Goal: Find contact information: Find contact information

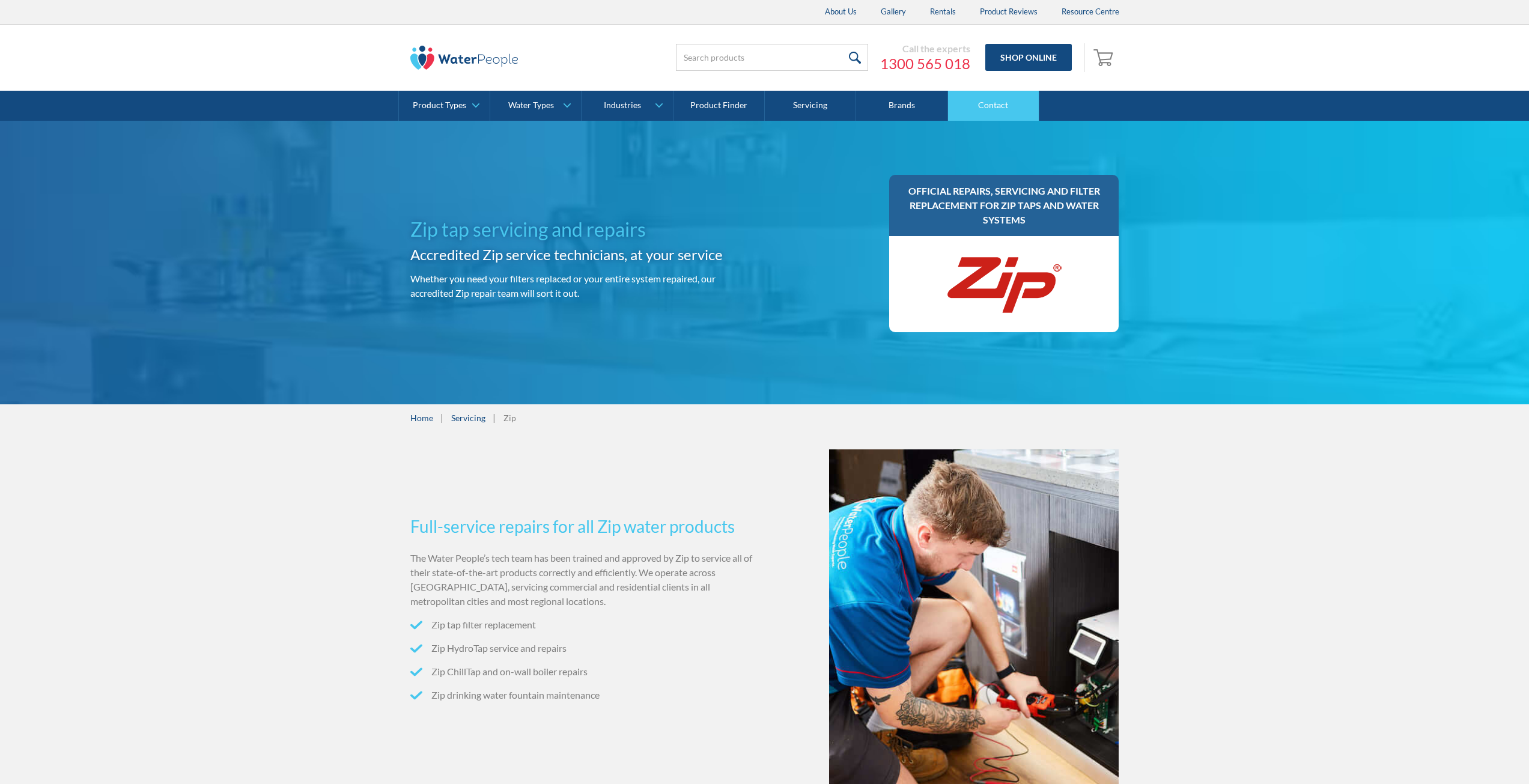
click at [998, 105] on link "Contact" at bounding box center [994, 105] width 91 height 30
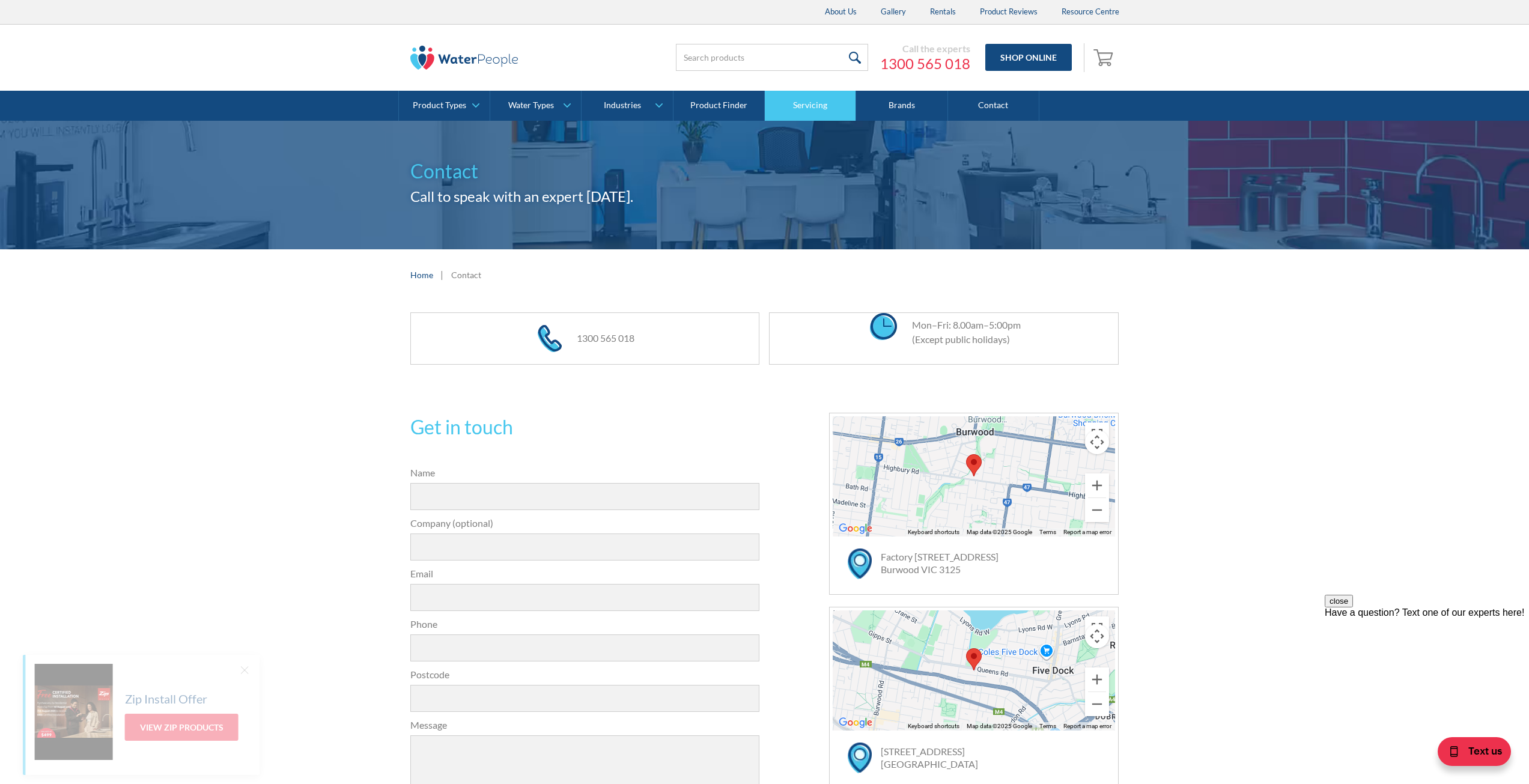
click at [790, 103] on link "Servicing" at bounding box center [811, 105] width 91 height 30
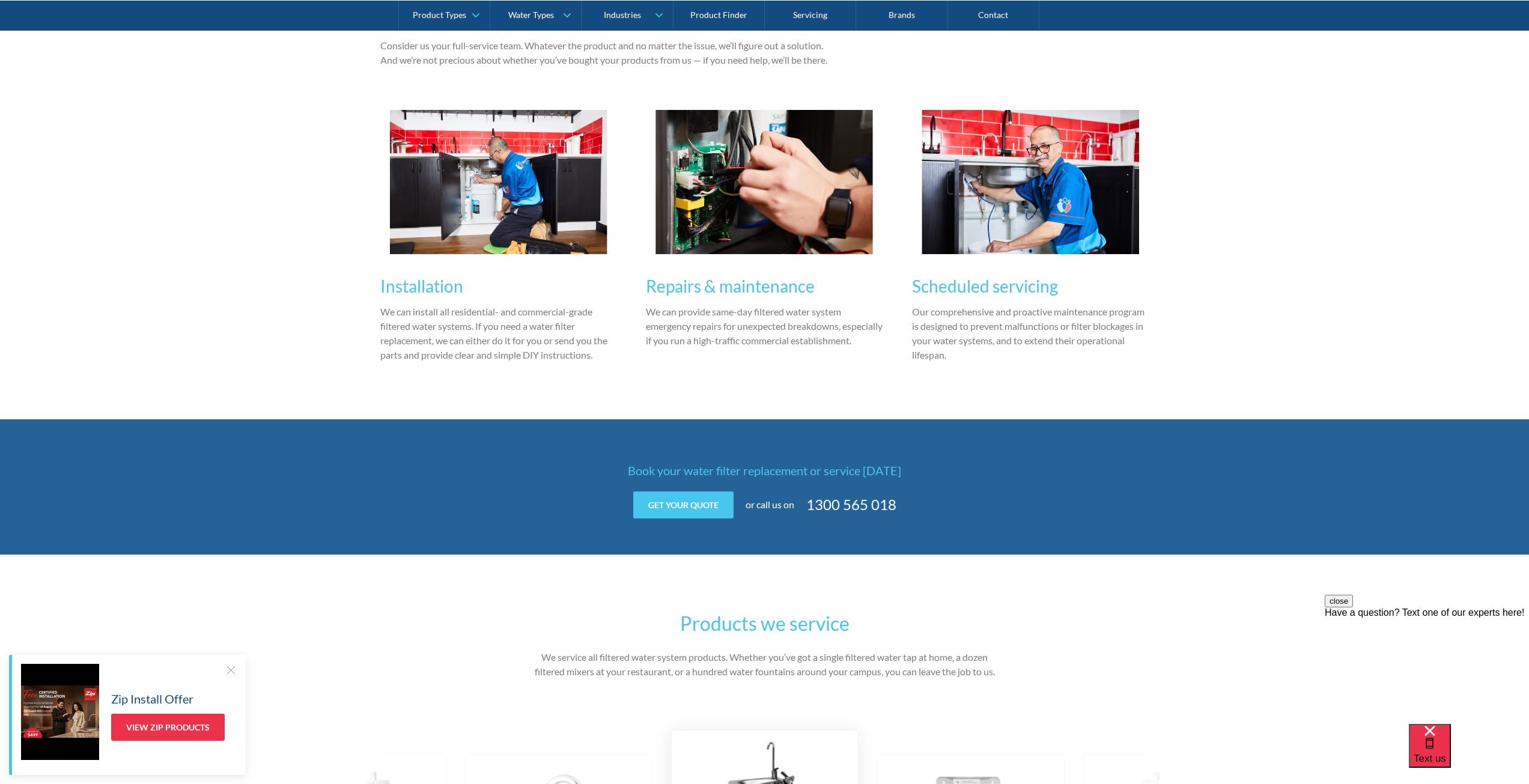
scroll to position [1322, 0]
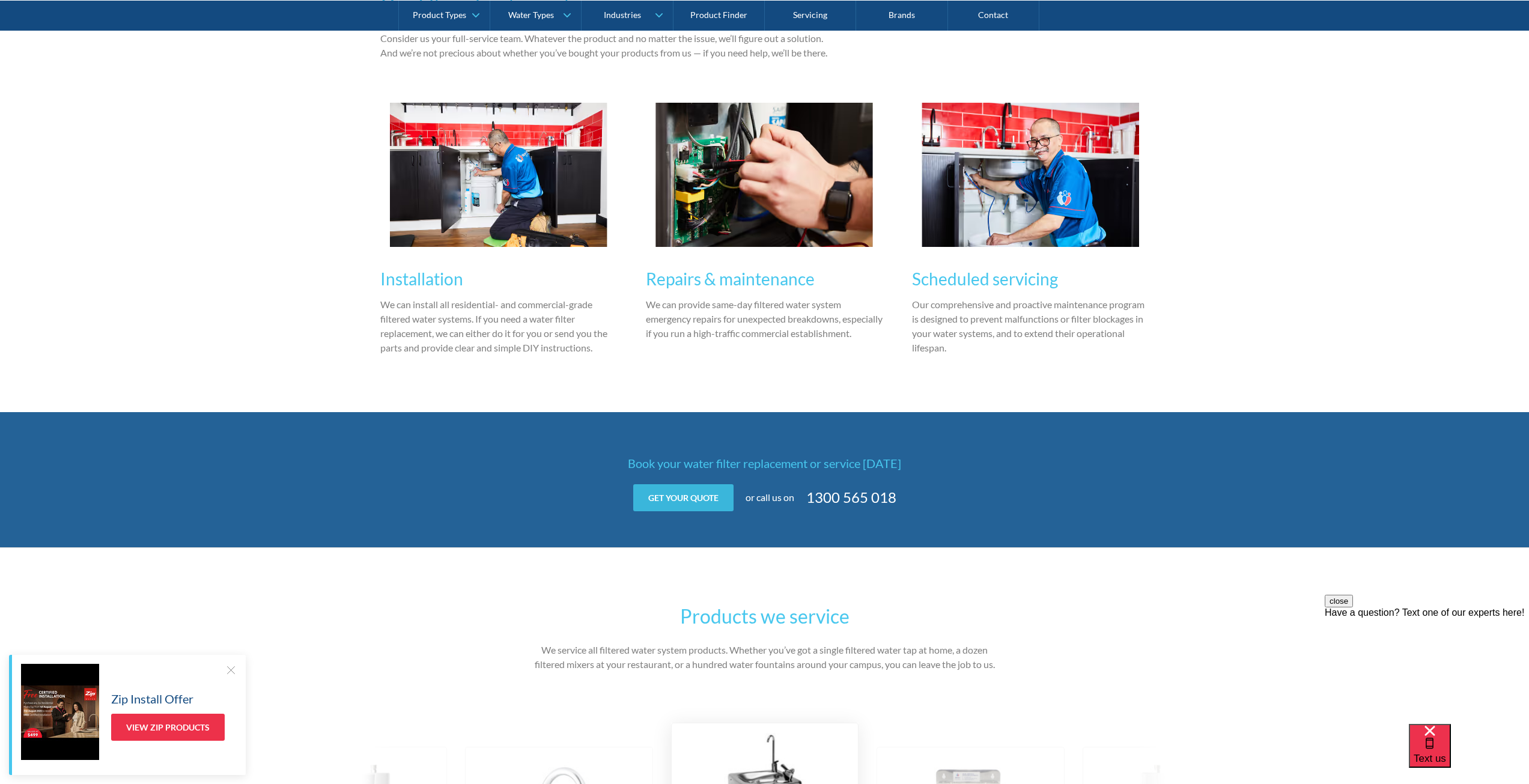
click at [700, 505] on link "Get your quote" at bounding box center [683, 497] width 101 height 27
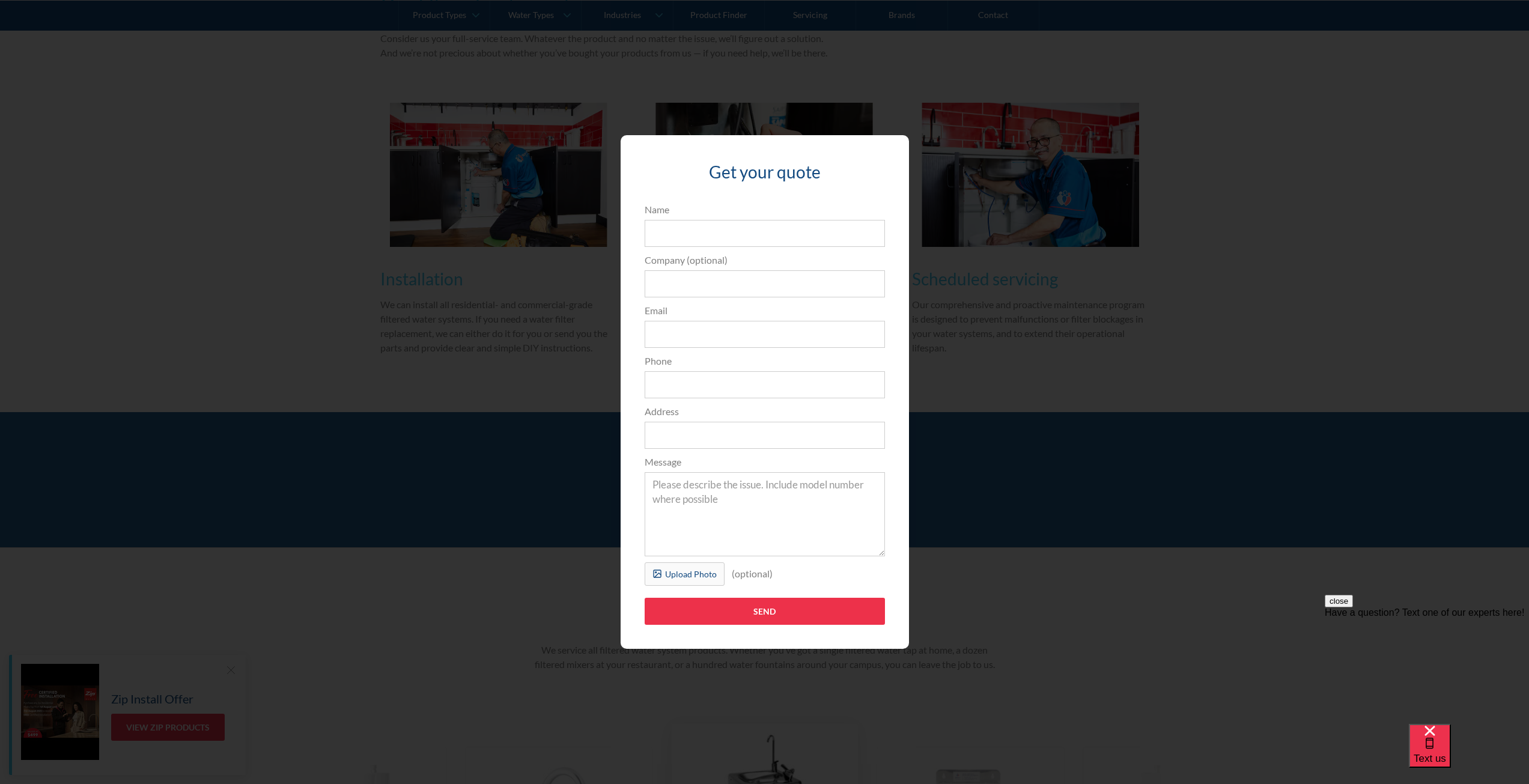
click at [1175, 373] on div "Get your quote 3edfad95ad8c3dfade3524ea47e0e3f2a74a58f3e0bd211ff5584a90323ec471…" at bounding box center [764, 392] width 1482 height 538
click at [1078, 439] on div "Get your quote 3edfad95ad8c3dfade3524ea47e0e3f2a74a58f3e0bd211ff5584a90323ec471…" at bounding box center [764, 392] width 1482 height 538
click at [237, 375] on div "Get your quote 3edfad95ad8c3dfade3524ea47e0e3f2a74a58f3e0bd211ff5584a90323ec471…" at bounding box center [764, 392] width 1482 height 538
click at [323, 380] on div "Get your quote 3edfad95ad8c3dfade3524ea47e0e3f2a74a58f3e0bd211ff5584a90323ec471…" at bounding box center [764, 392] width 1482 height 538
click at [1099, 355] on div "Get your quote 3edfad95ad8c3dfade3524ea47e0e3f2a74a58f3e0bd211ff5584a90323ec471…" at bounding box center [764, 392] width 1482 height 538
